Goal: Information Seeking & Learning: Learn about a topic

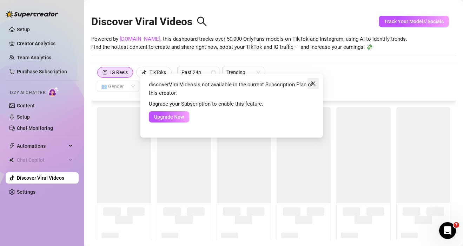
click at [314, 82] on icon "close" at bounding box center [312, 83] width 4 height 4
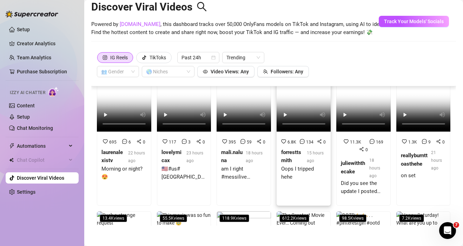
scroll to position [61, 0]
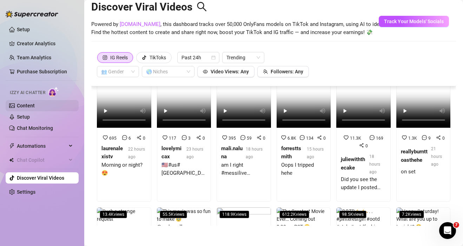
click at [33, 106] on link "Content" at bounding box center [26, 106] width 18 height 6
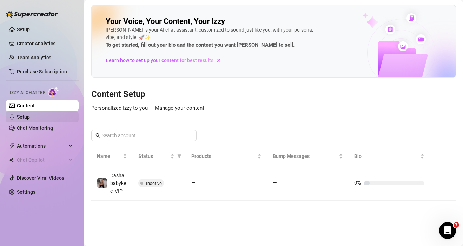
click at [27, 114] on link "Setup" at bounding box center [23, 117] width 13 height 6
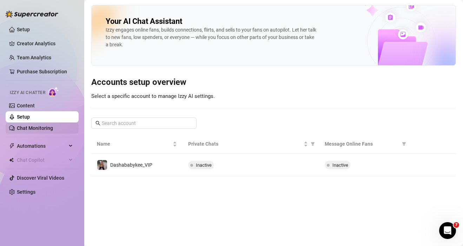
click at [45, 130] on link "Chat Monitoring" at bounding box center [35, 128] width 36 height 6
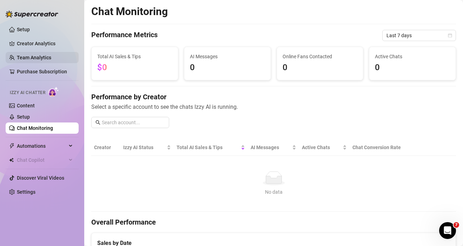
click at [34, 60] on link "Team Analytics" at bounding box center [34, 58] width 34 height 6
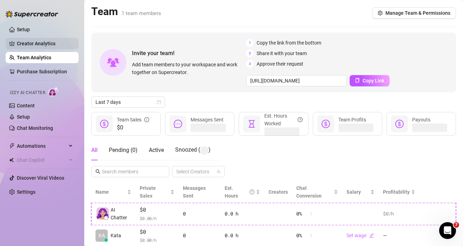
click at [32, 41] on link "Creator Analytics" at bounding box center [45, 43] width 56 height 11
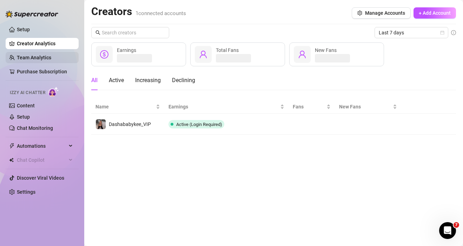
click at [36, 55] on link "Team Analytics" at bounding box center [34, 58] width 34 height 6
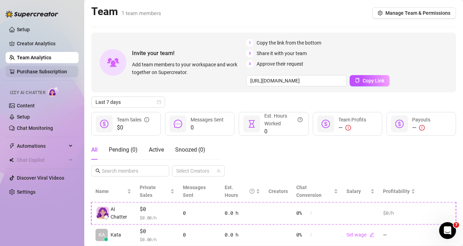
click at [40, 74] on link "Purchase Subscription" at bounding box center [42, 72] width 50 height 6
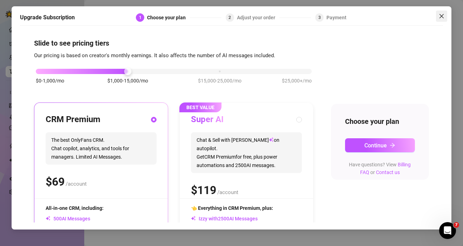
click at [444, 19] on button "Close" at bounding box center [441, 16] width 11 height 11
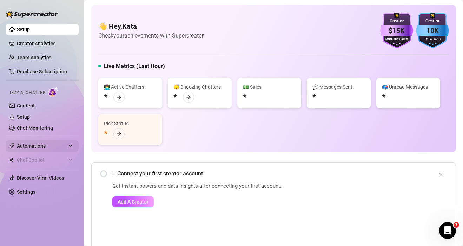
click at [71, 146] on icon at bounding box center [71, 146] width 4 height 0
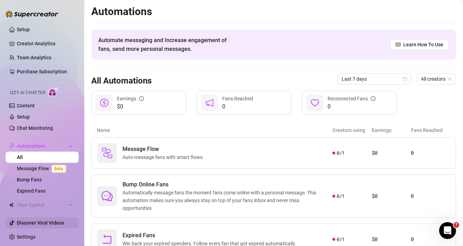
click at [46, 223] on link "Discover Viral Videos" at bounding box center [40, 223] width 47 height 6
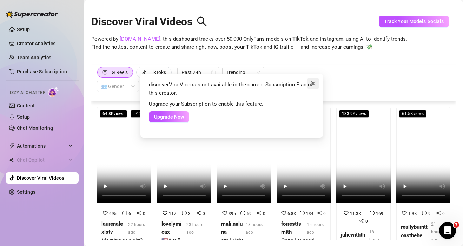
click at [312, 85] on icon "close" at bounding box center [313, 84] width 6 height 6
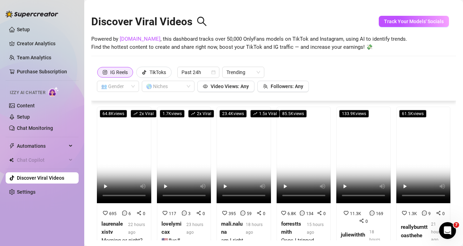
click at [121, 74] on div "IG Reels" at bounding box center [119, 72] width 18 height 11
click at [99, 74] on input "IG Reels" at bounding box center [99, 74] width 0 height 0
click at [154, 74] on div "TikToks" at bounding box center [157, 72] width 16 height 11
click at [138, 74] on input "TikToks" at bounding box center [138, 74] width 0 height 0
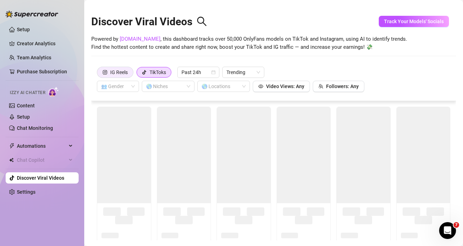
click at [129, 72] on label "IG Reels" at bounding box center [115, 72] width 36 height 11
click at [99, 74] on input "IG Reels" at bounding box center [99, 74] width 0 height 0
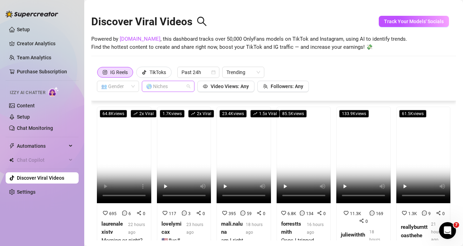
click at [181, 87] on div at bounding box center [164, 86] width 42 height 10
click at [124, 90] on input "search" at bounding box center [114, 86] width 27 height 11
click at [259, 74] on span "Trending" at bounding box center [243, 72] width 34 height 11
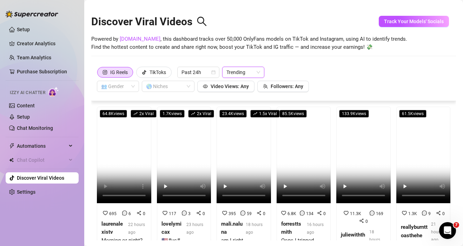
click at [259, 74] on span "Trending" at bounding box center [243, 72] width 34 height 11
click at [248, 97] on div "Most Views" at bounding box center [244, 98] width 31 height 8
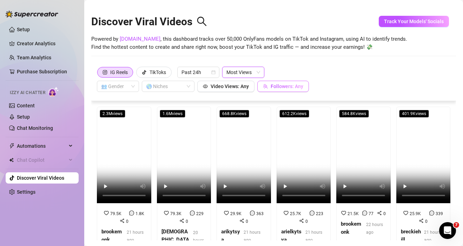
click at [288, 90] on button "Followers: Any" at bounding box center [283, 86] width 52 height 11
click at [237, 91] on button "Video Views: Any" at bounding box center [225, 86] width 57 height 11
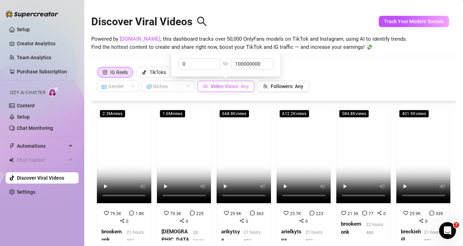
click at [237, 91] on button "Video Views: Any" at bounding box center [225, 86] width 57 height 11
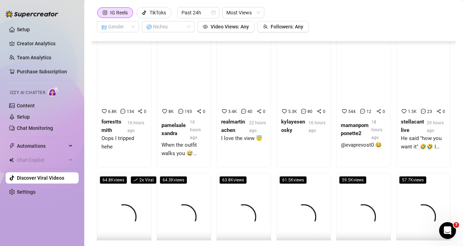
scroll to position [663, 0]
